Goal: Transaction & Acquisition: Purchase product/service

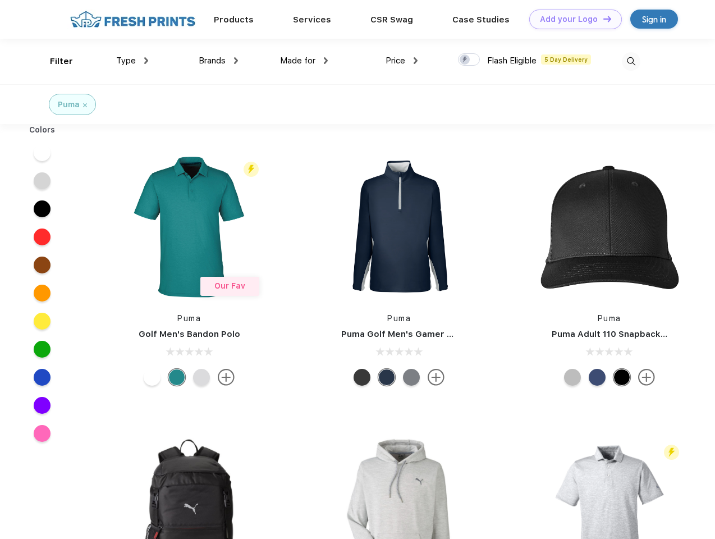
scroll to position [1, 0]
click at [571, 19] on link "Add your Logo Design Tool" at bounding box center [575, 20] width 93 height 20
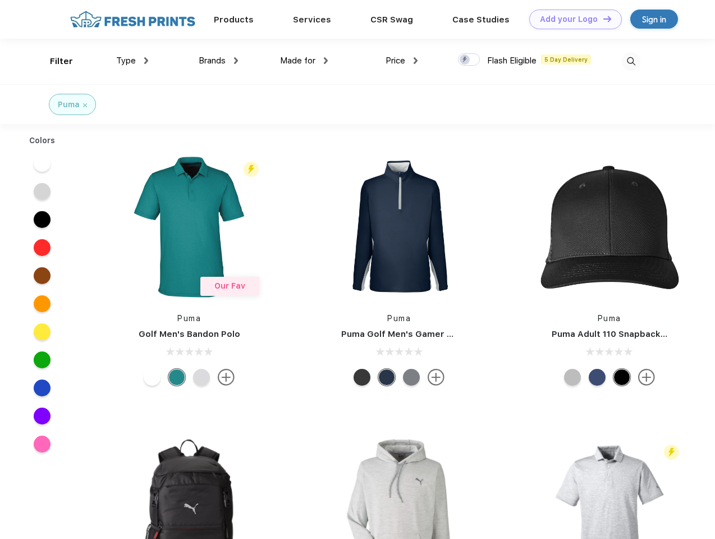
click at [0, 0] on div "Design Tool" at bounding box center [0, 0] width 0 height 0
click at [602, 19] on link "Add your Logo Design Tool" at bounding box center [575, 20] width 93 height 20
click at [54, 61] on div "Filter" at bounding box center [61, 61] width 23 height 13
click at [132, 61] on span "Type" at bounding box center [126, 61] width 20 height 10
click at [218, 61] on span "Brands" at bounding box center [212, 61] width 27 height 10
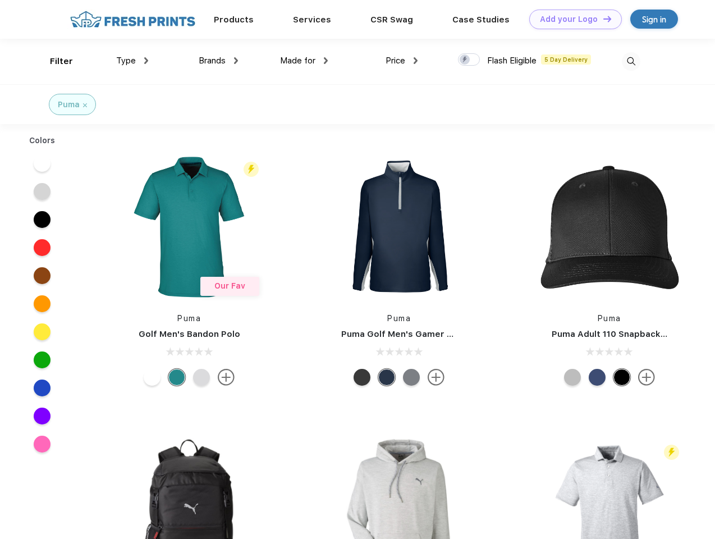
click at [304, 61] on span "Made for" at bounding box center [297, 61] width 35 height 10
click at [402, 61] on span "Price" at bounding box center [395, 61] width 20 height 10
click at [469, 60] on div at bounding box center [469, 59] width 22 height 12
click at [465, 60] on input "checkbox" at bounding box center [461, 56] width 7 height 7
click at [631, 61] on img at bounding box center [631, 61] width 19 height 19
